Goal: Task Accomplishment & Management: Manage account settings

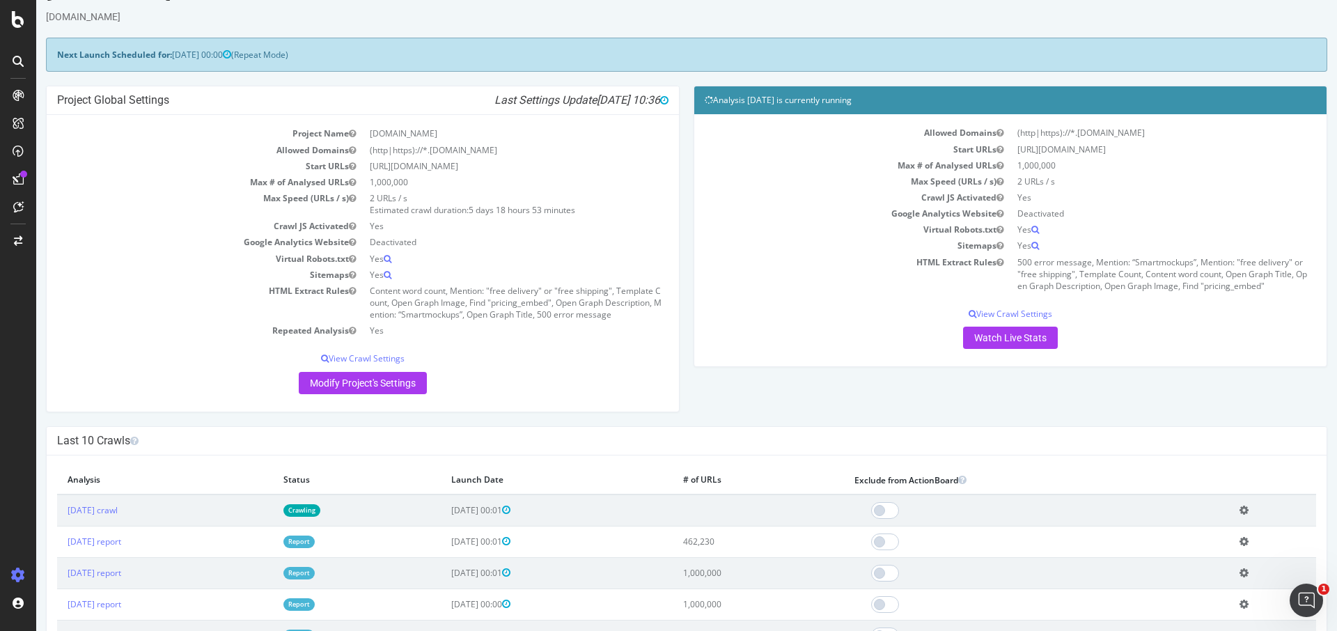
scroll to position [58, 0]
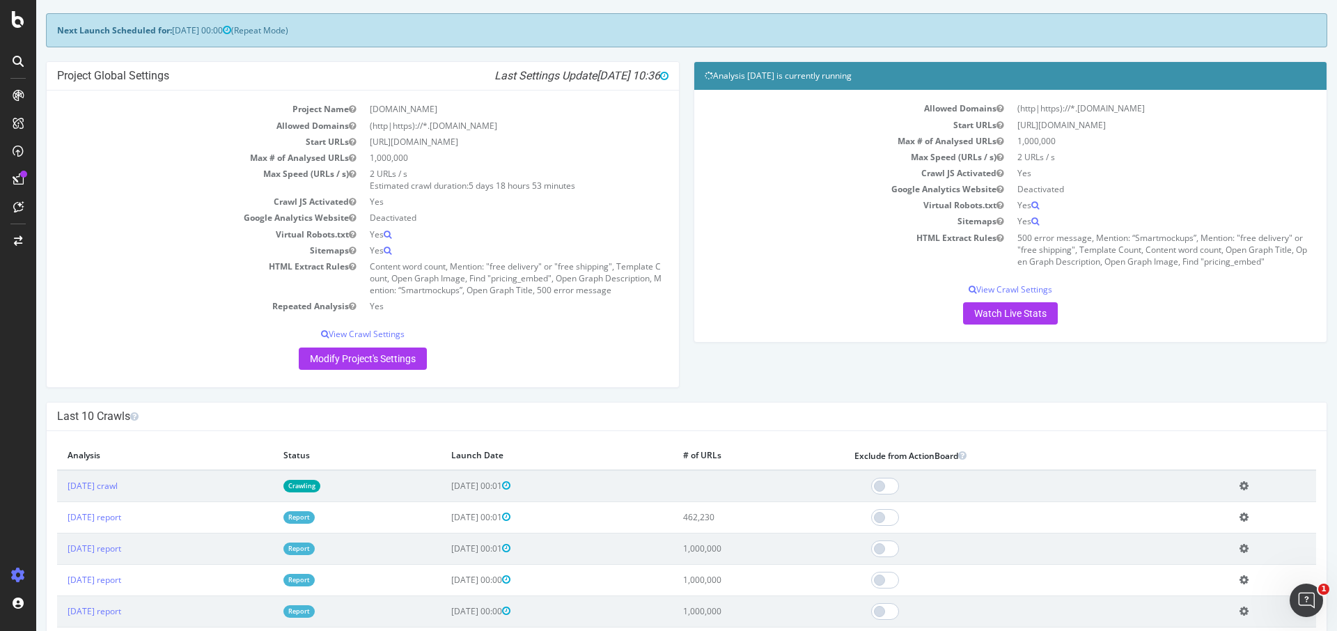
click at [223, 444] on th "Analysis" at bounding box center [165, 456] width 216 height 29
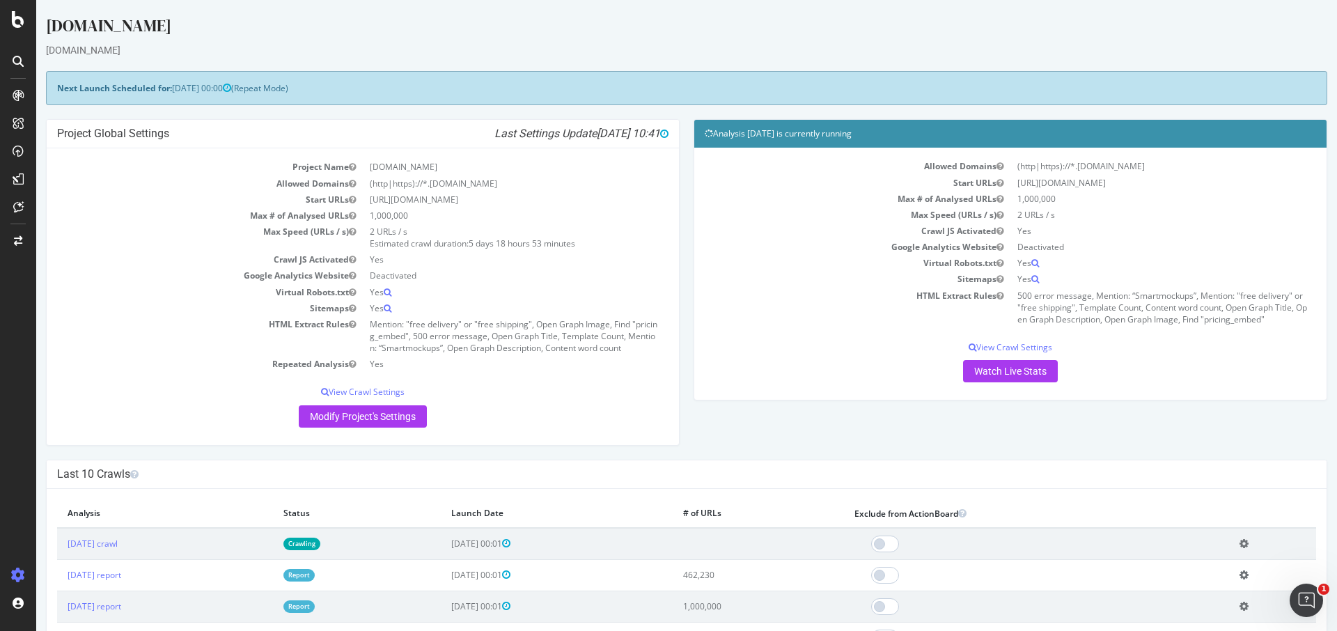
click at [534, 483] on div "Last 10 Crawls" at bounding box center [687, 474] width 1280 height 29
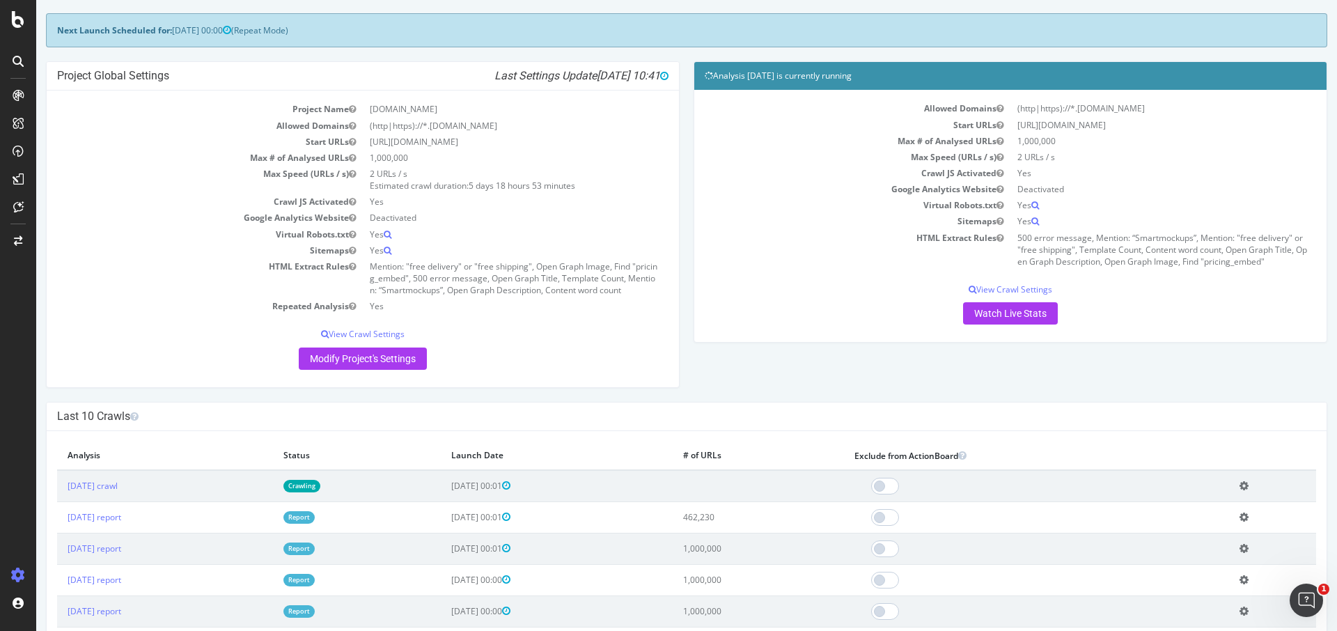
scroll to position [55, 0]
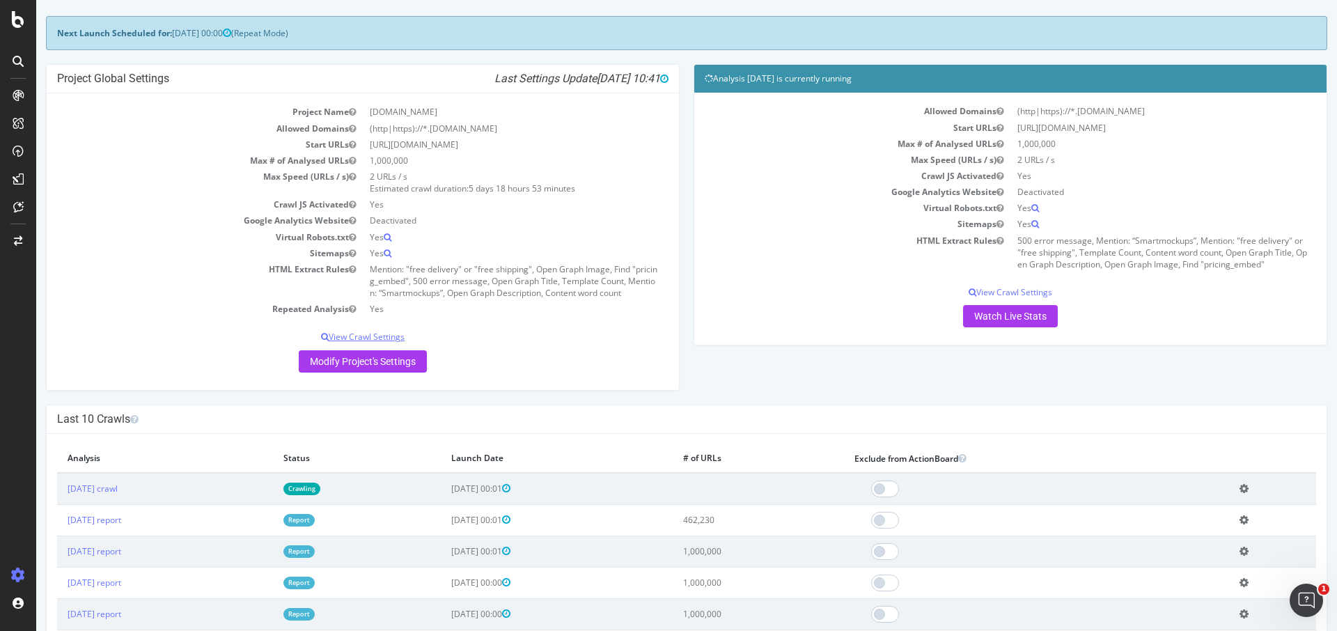
click at [389, 334] on p "View Crawl Settings" at bounding box center [363, 337] width 612 height 12
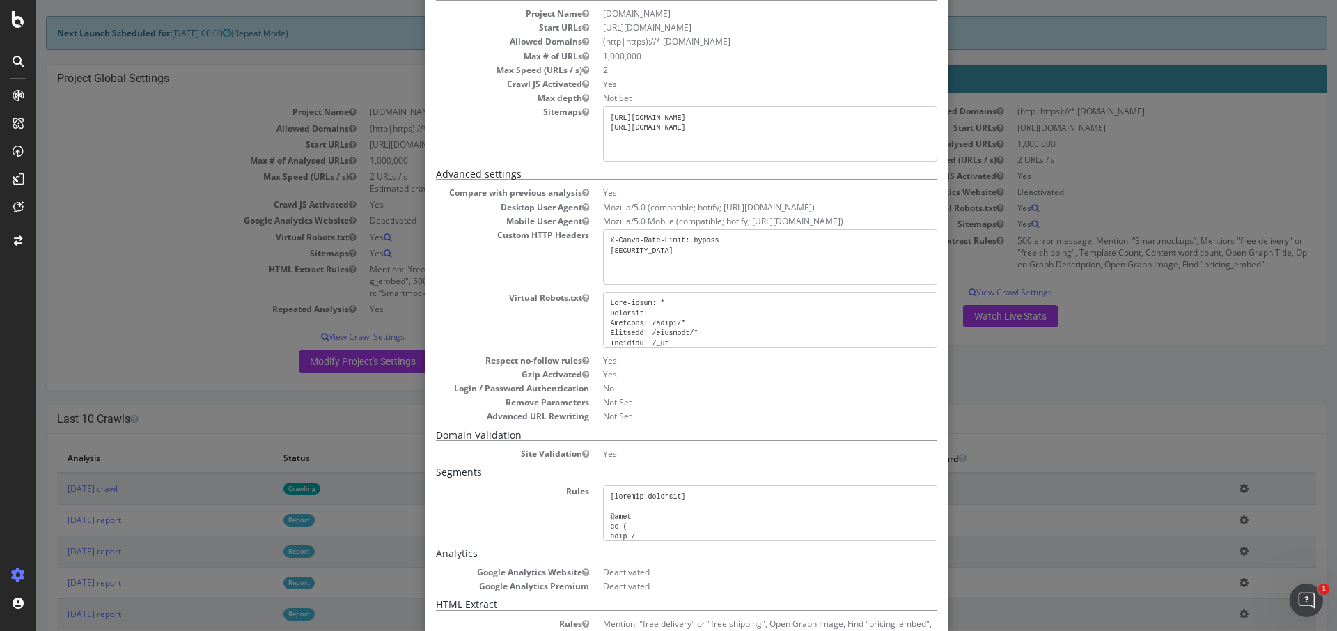
scroll to position [247, 0]
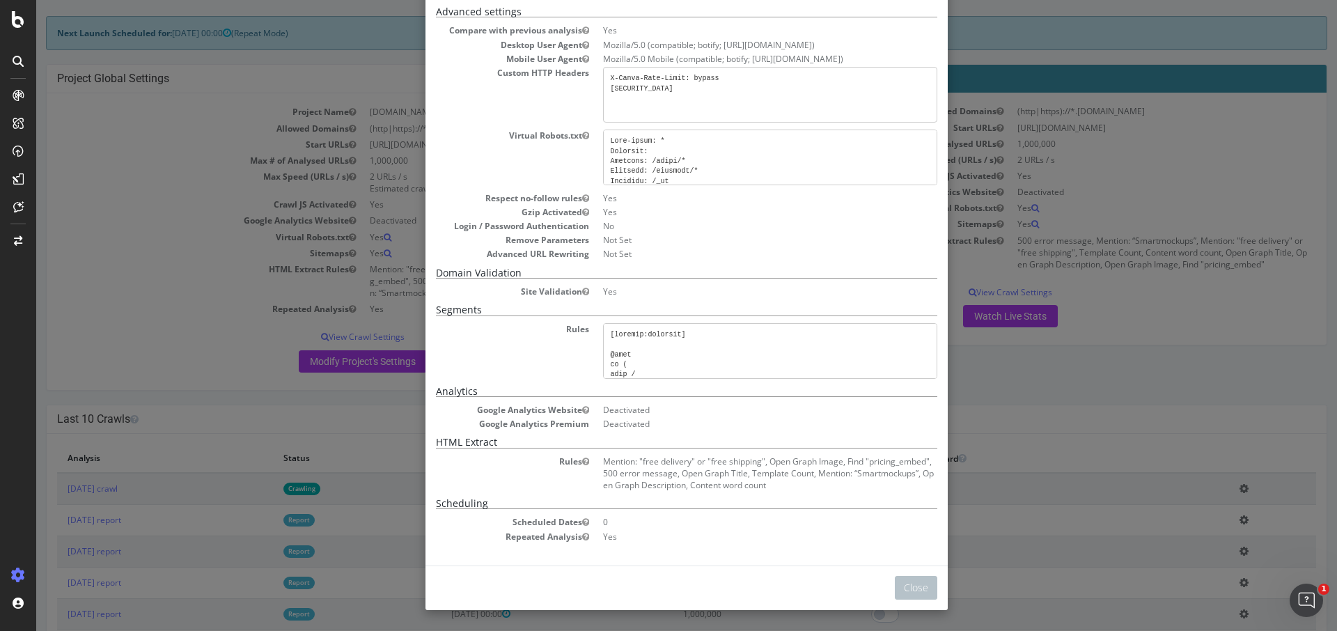
click at [1036, 481] on div "× Close Project Settings Main Project Name [DOMAIN_NAME] Start URLs [URL][DOMAI…" at bounding box center [686, 315] width 1301 height 631
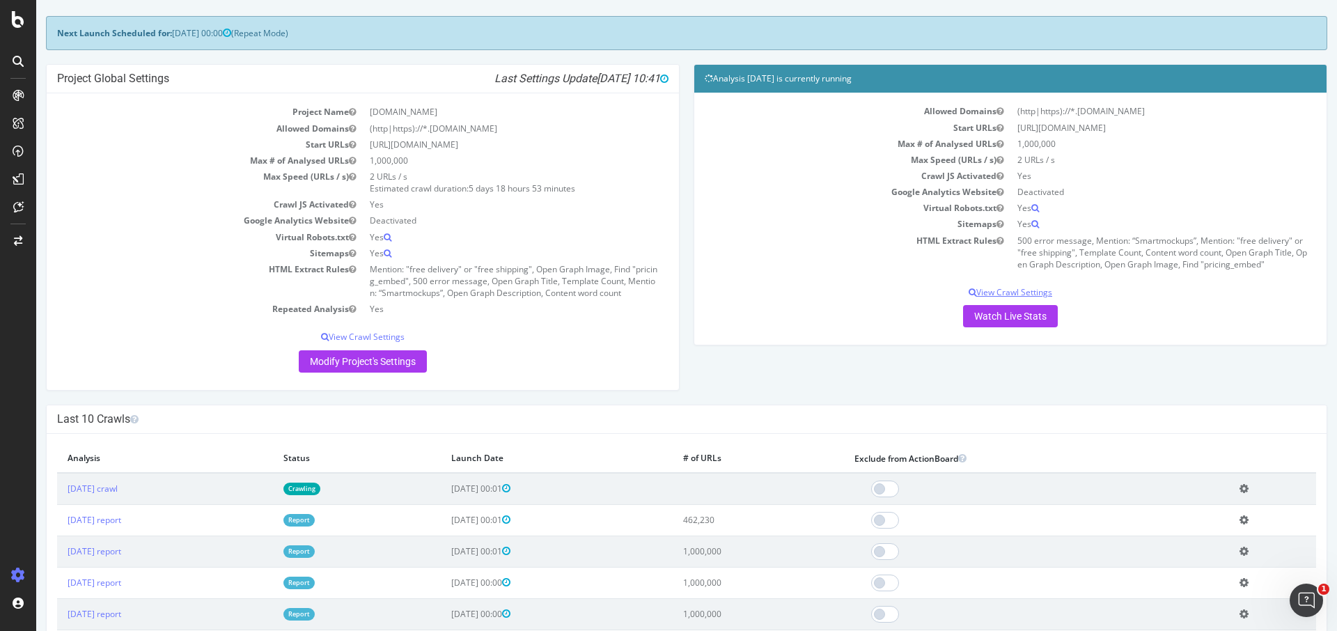
click at [977, 286] on p "View Crawl Settings" at bounding box center [1011, 292] width 612 height 12
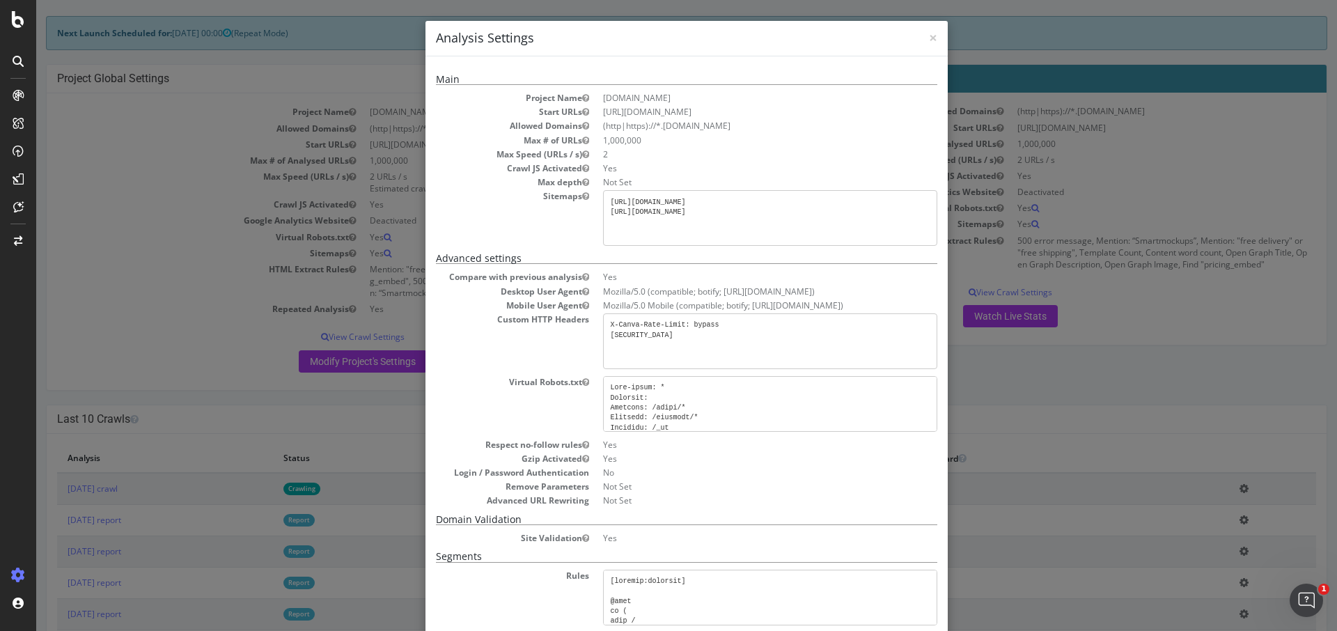
click at [1011, 437] on div "× Close Analysis Settings Main Project Name [DOMAIN_NAME] Start URLs [URL][DOMA…" at bounding box center [686, 315] width 1301 height 631
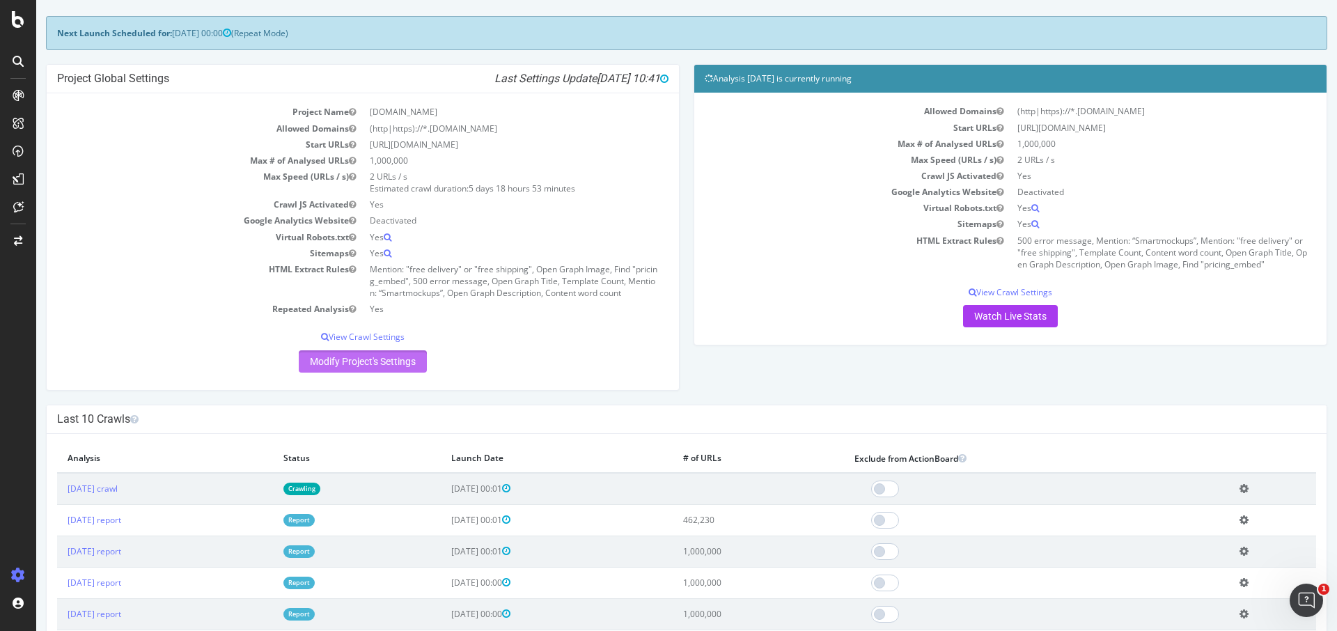
click at [405, 362] on link "Modify Project's Settings" at bounding box center [363, 361] width 128 height 22
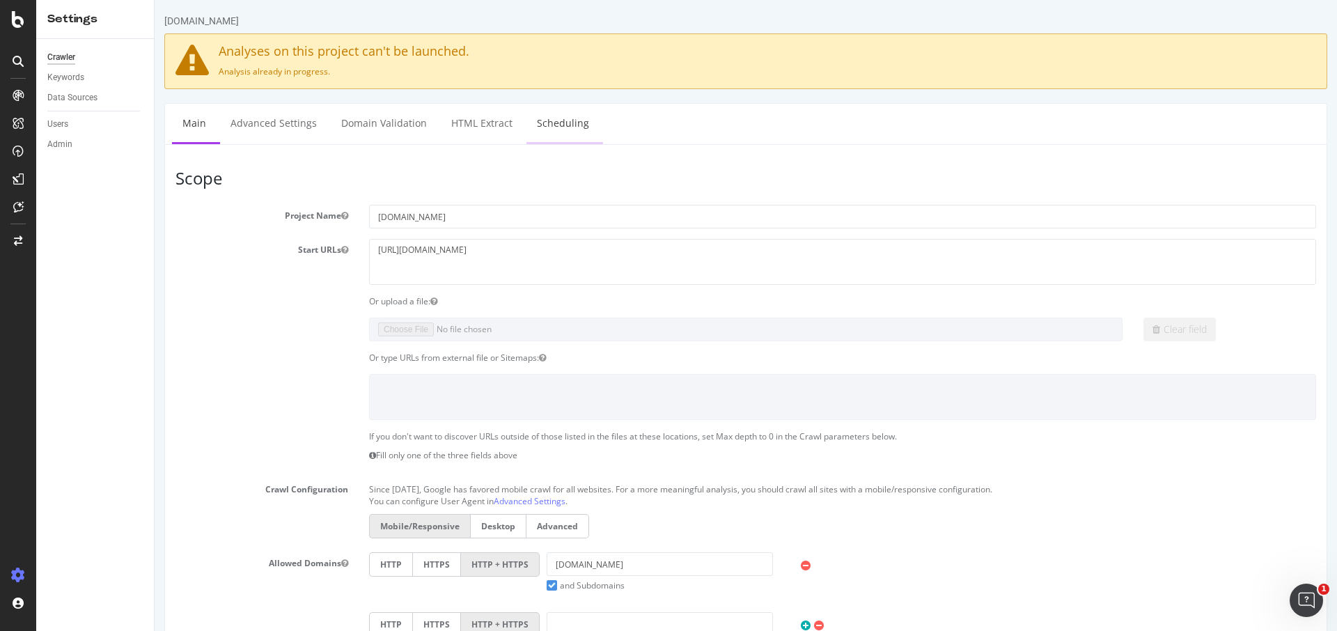
click at [534, 117] on link "Scheduling" at bounding box center [563, 123] width 73 height 38
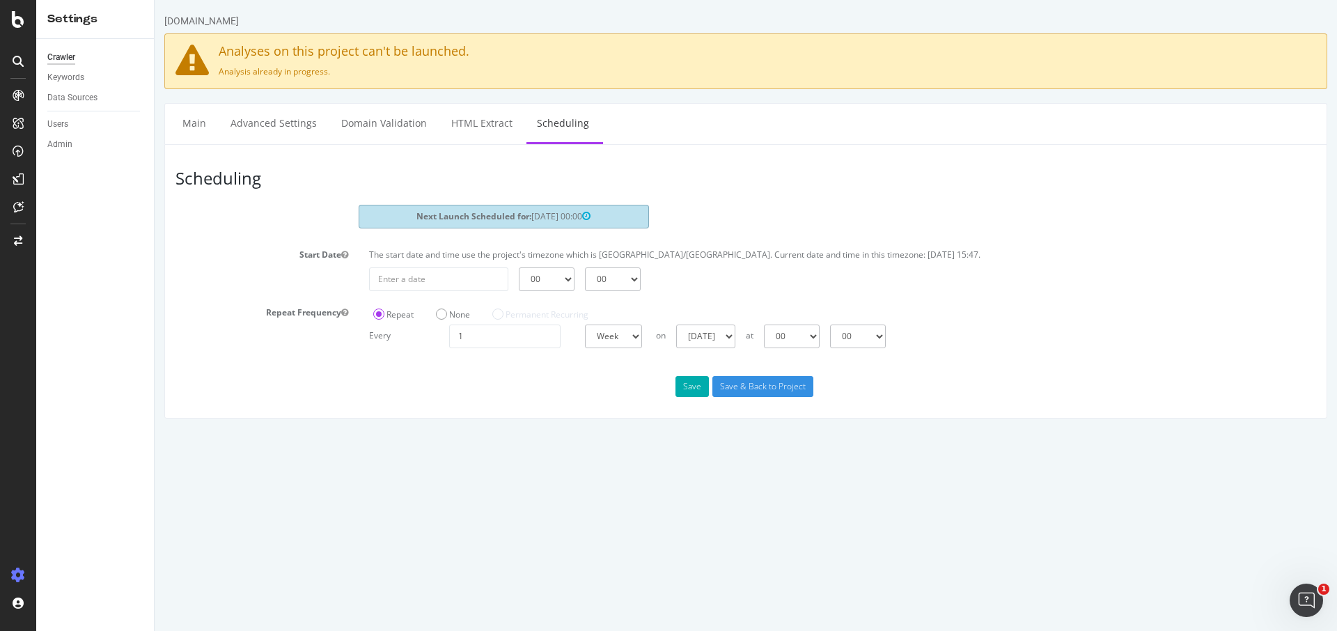
click at [442, 405] on div "Scheduling Next Launch Scheduled for: [DATE] 00:00 Start Date The start date an…" at bounding box center [745, 281] width 1163 height 274
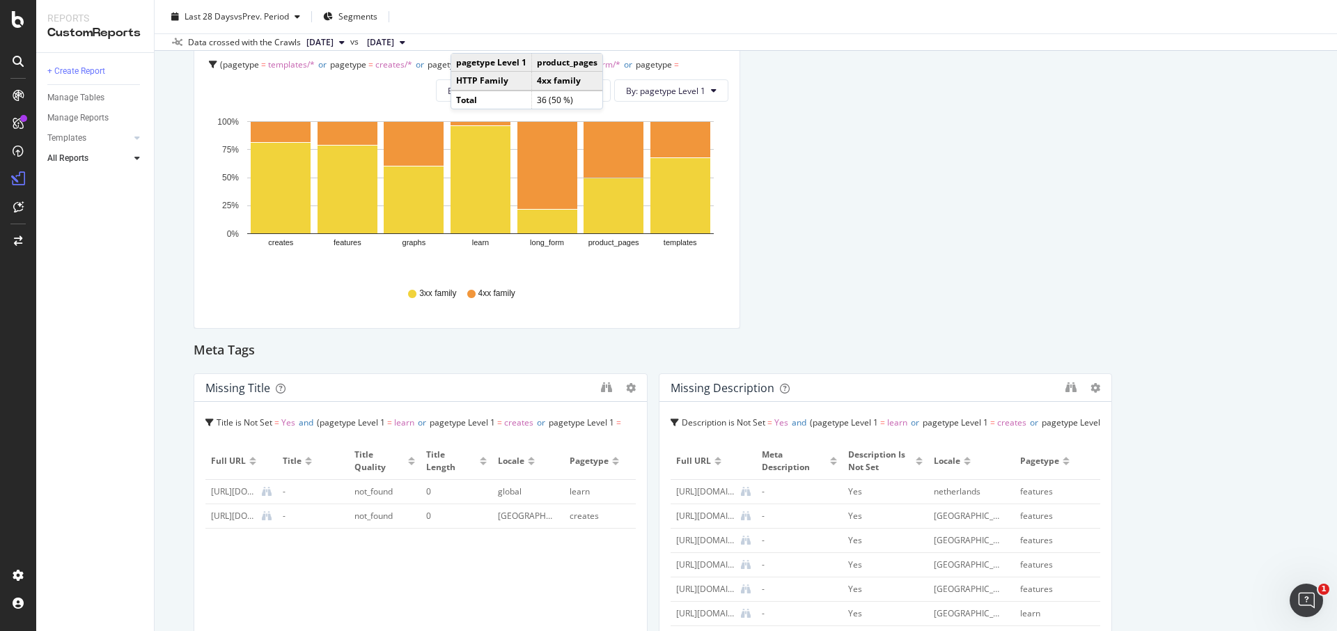
scroll to position [836, 0]
